Goal: Entertainment & Leisure: Consume media (video, audio)

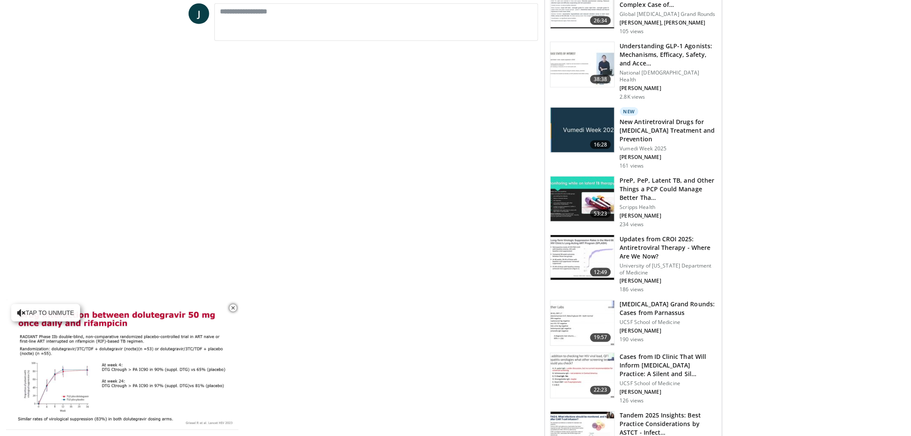
scroll to position [401, 0]
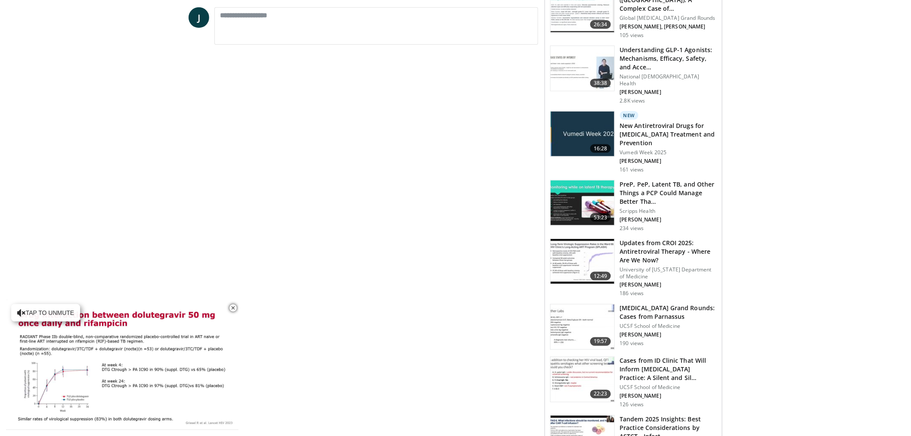
drag, startPoint x: 706, startPoint y: 274, endPoint x: 694, endPoint y: 212, distance: 62.7
click at [694, 225] on div "234 views" at bounding box center [668, 228] width 97 height 7
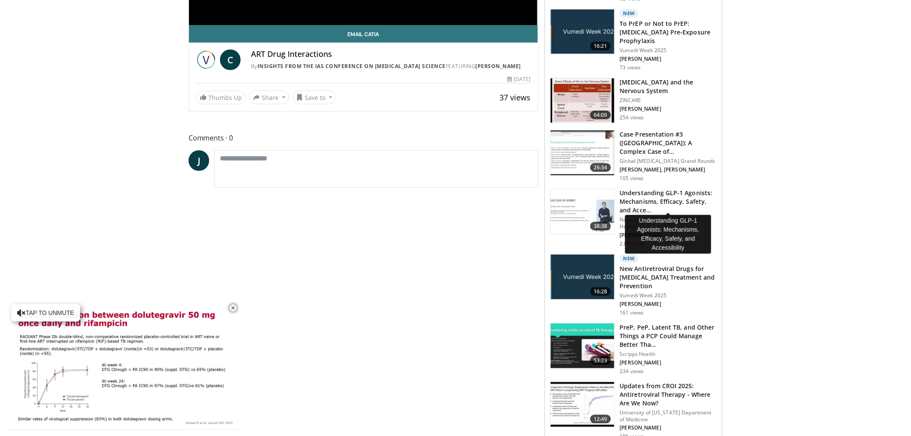
scroll to position [257, 0]
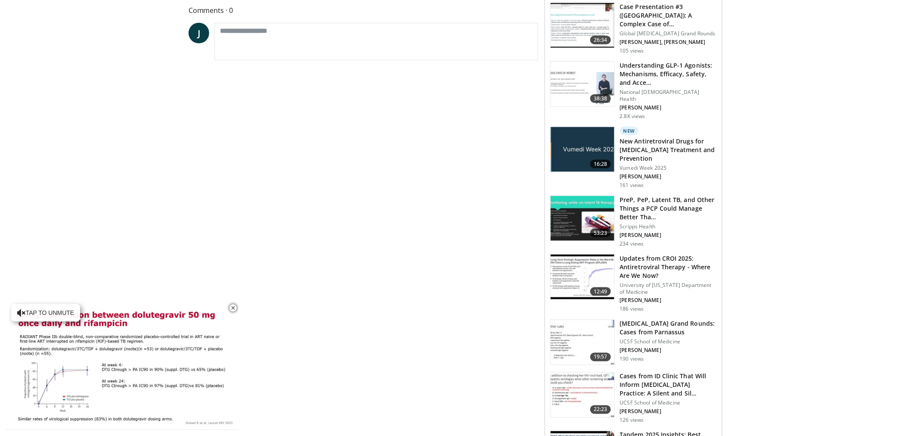
scroll to position [353, 0]
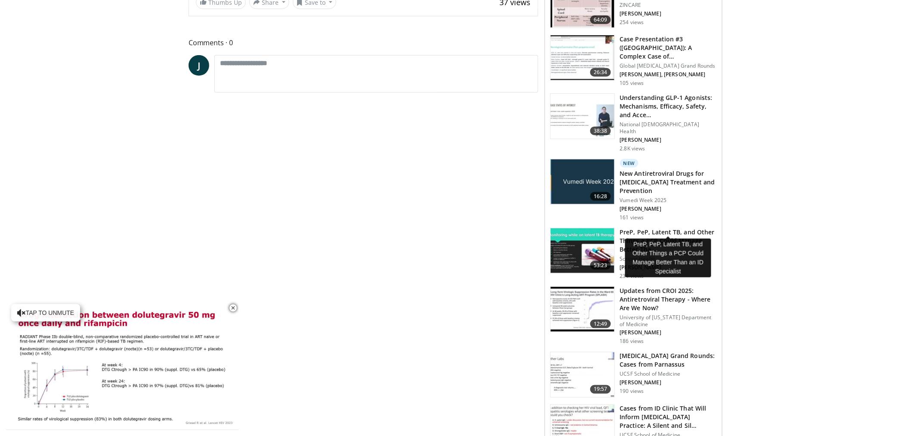
click at [678, 228] on h3 "PreP, PeP, Latent TB, and Other Things a PCP Could Manage Better Tha…" at bounding box center [668, 241] width 97 height 26
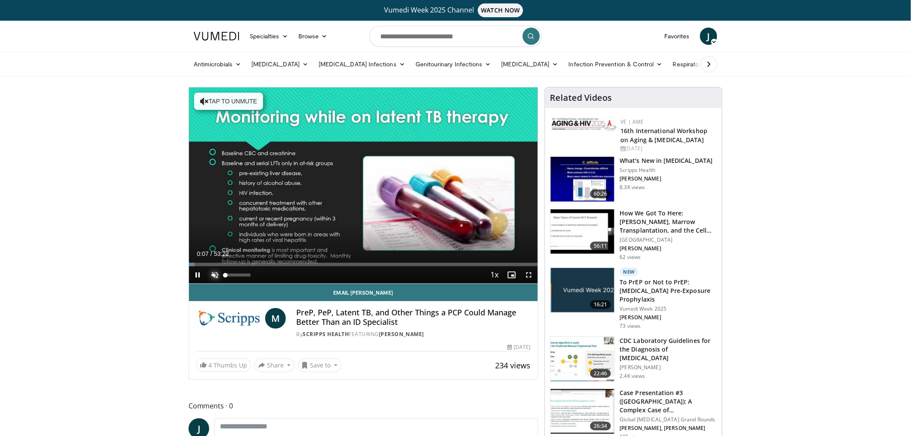
click at [214, 273] on span "Video Player" at bounding box center [214, 274] width 17 height 17
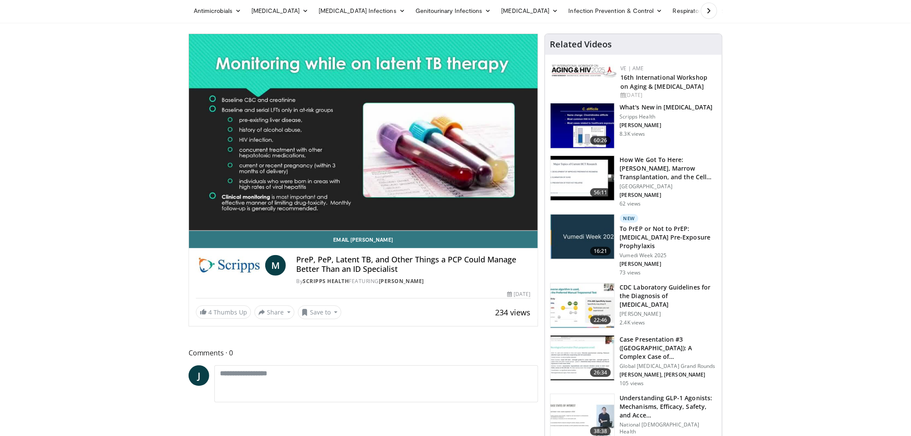
scroll to position [48, 0]
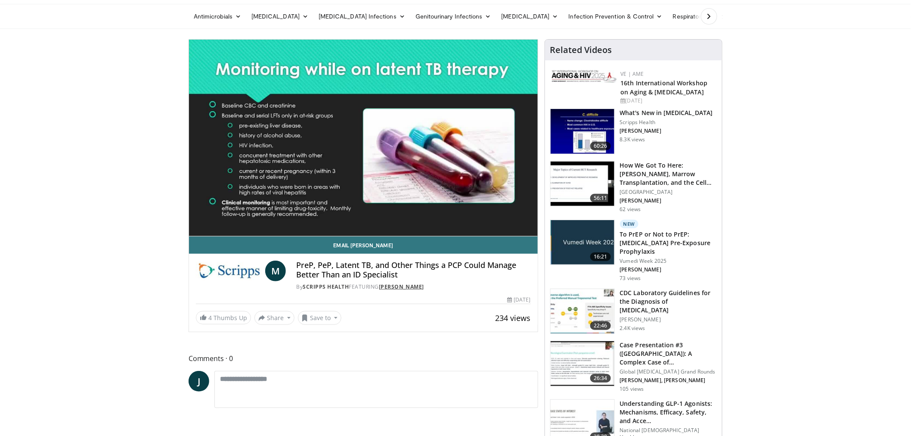
drag, startPoint x: 433, startPoint y: 286, endPoint x: 382, endPoint y: 285, distance: 51.7
click at [382, 285] on div "By Scripps Health FEATURING Michael Preziosi" at bounding box center [413, 287] width 234 height 8
copy link "Michael Preziosi"
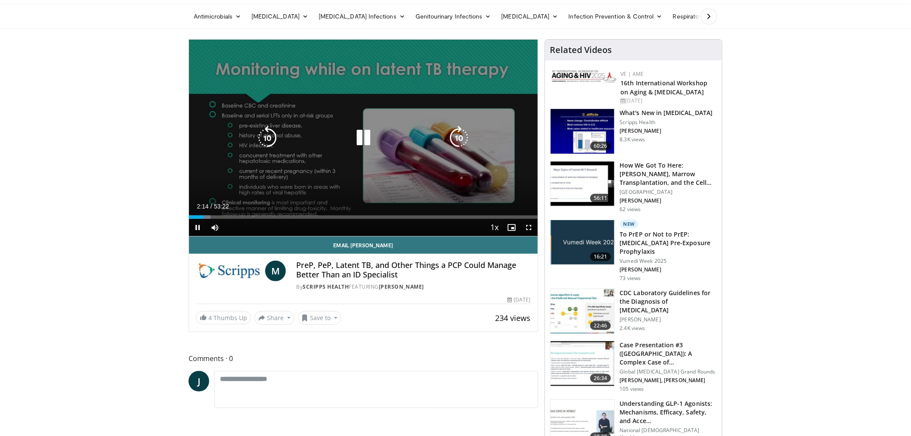
click at [362, 142] on div "10 seconds Tap to unmute" at bounding box center [363, 138] width 349 height 196
